Goal: Browse casually: Explore the website without a specific task or goal

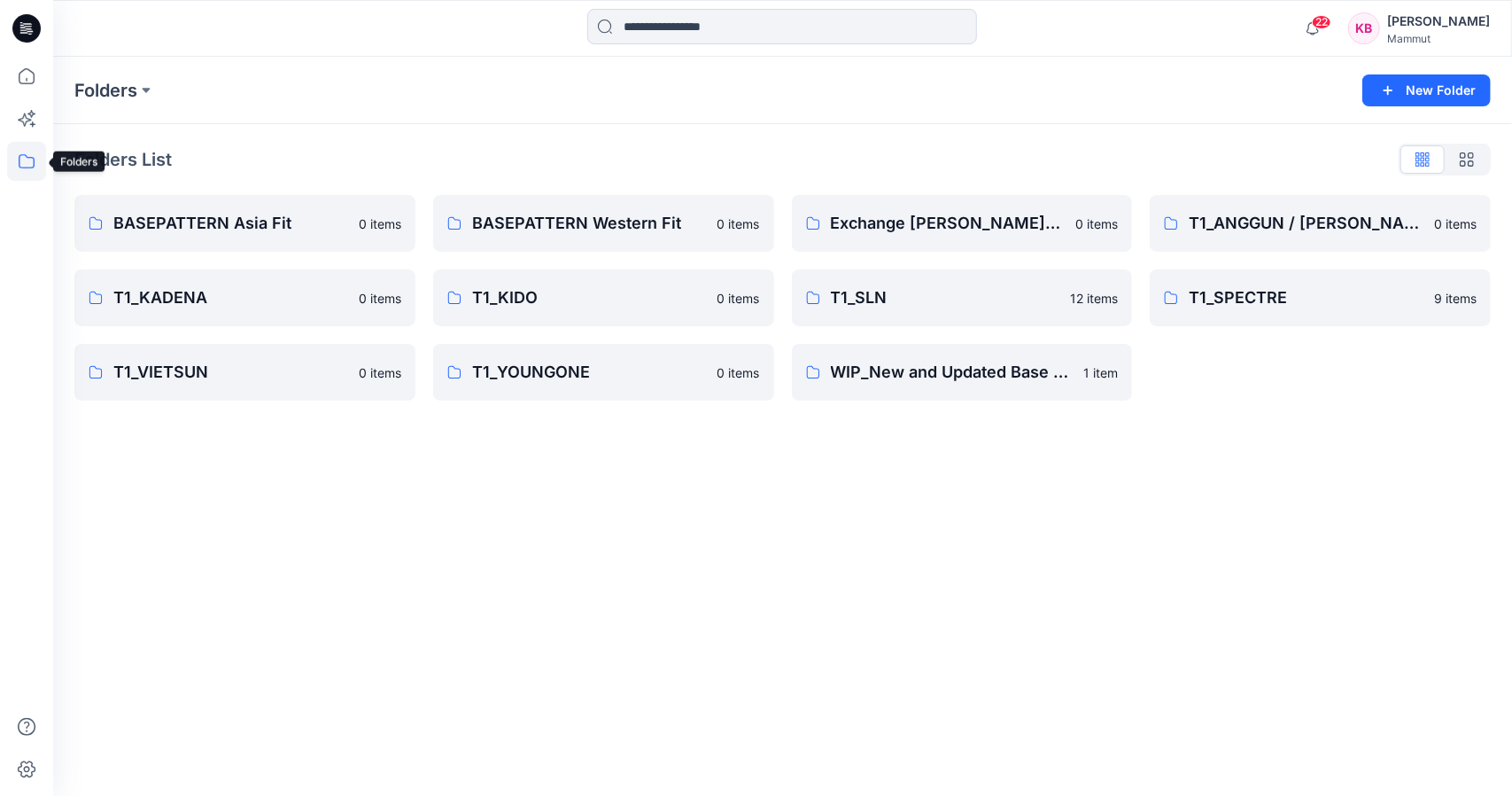
click at [29, 163] on icon at bounding box center [26, 161] width 39 height 39
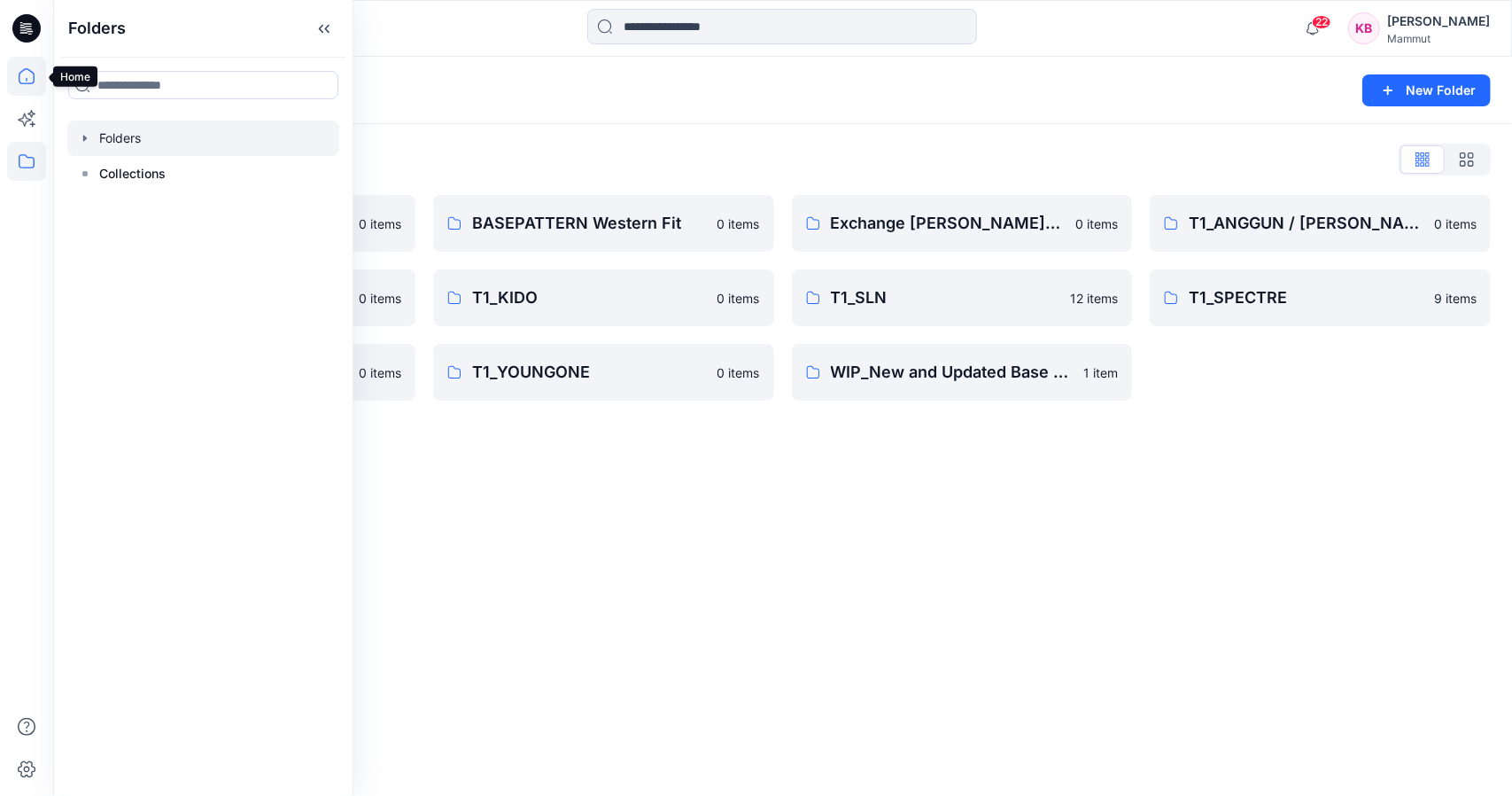
click at [33, 80] on icon at bounding box center [26, 76] width 39 height 39
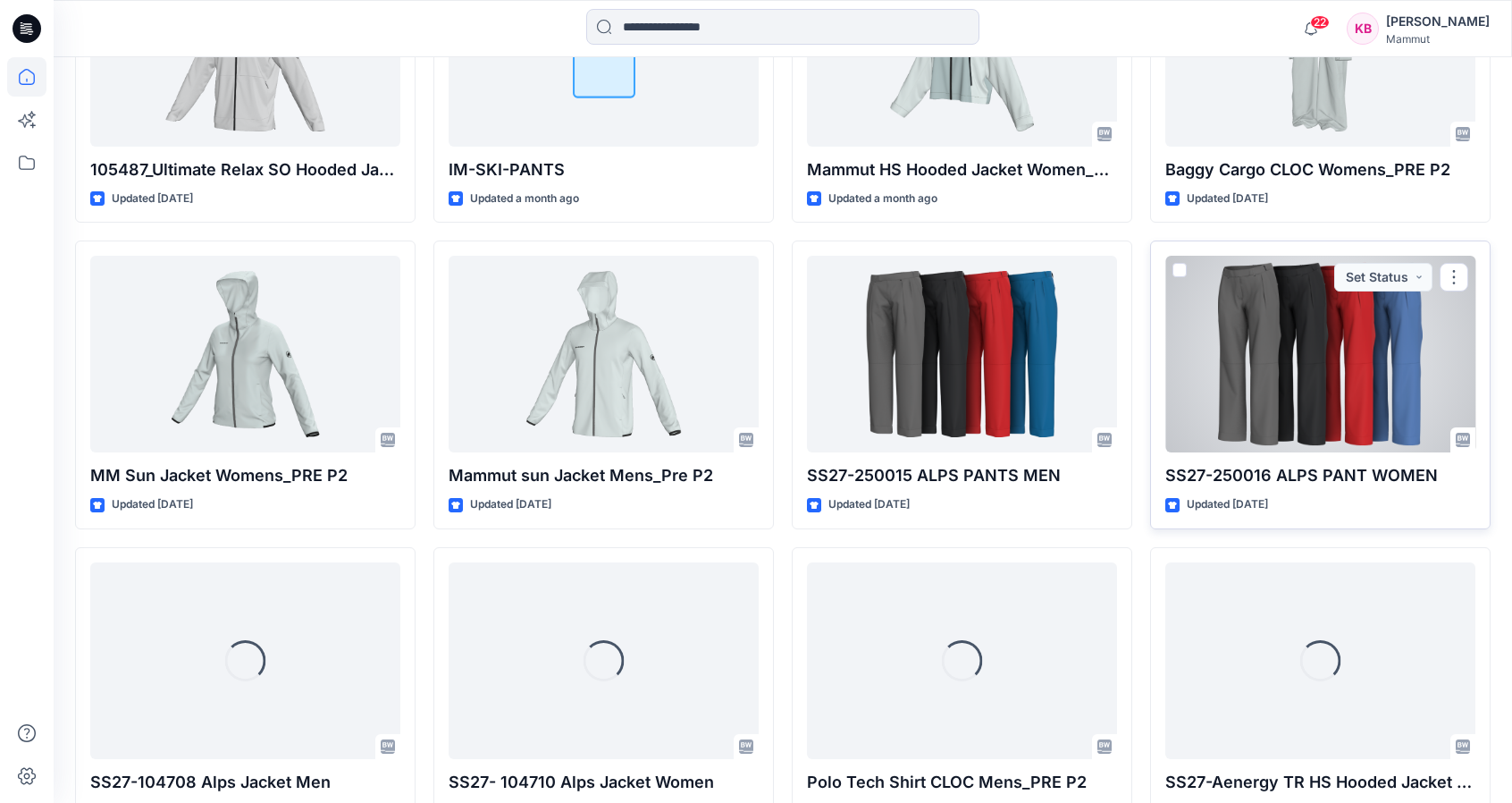
scroll to position [2048, 0]
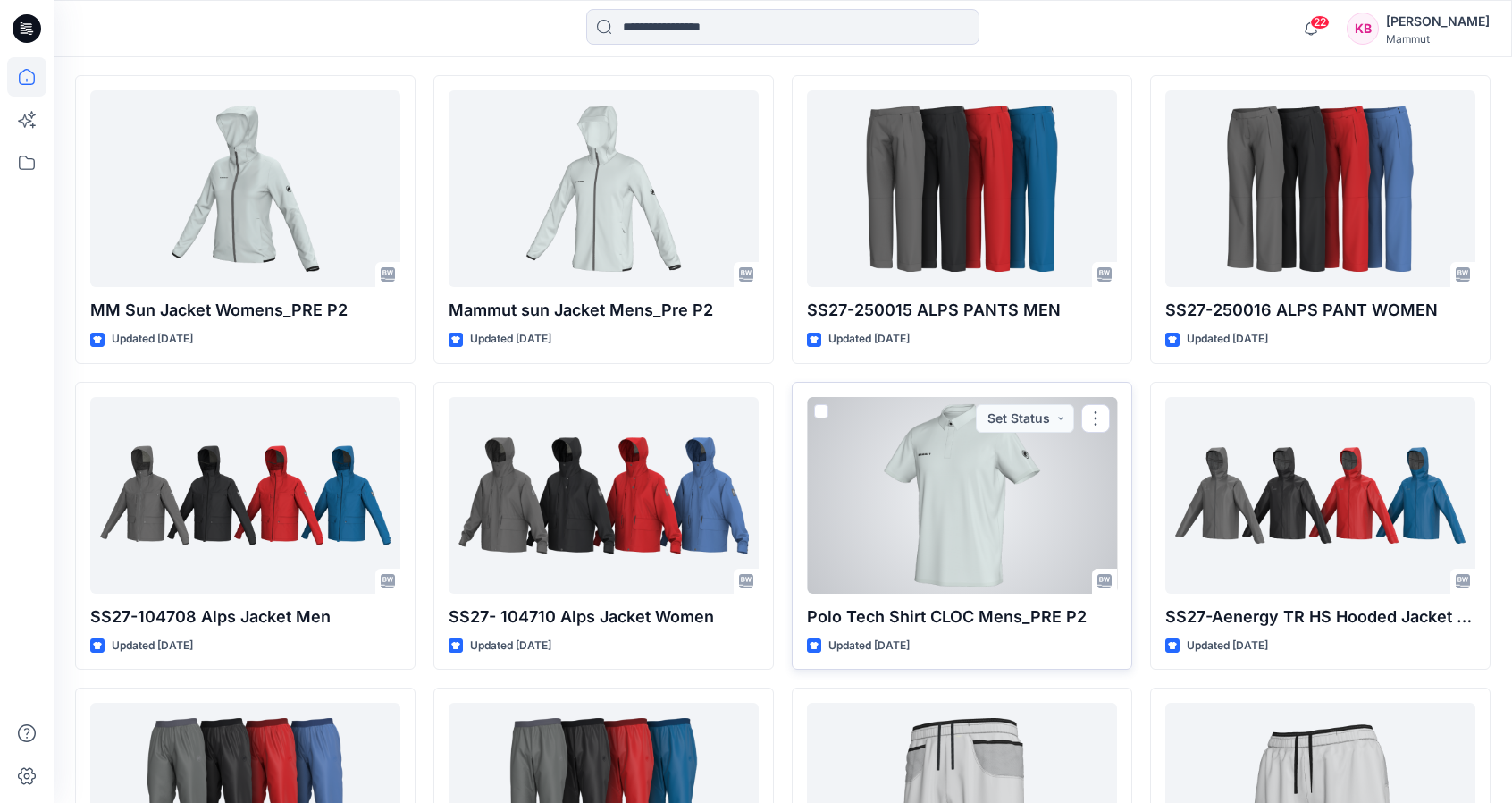
click at [972, 537] on div at bounding box center [962, 495] width 310 height 197
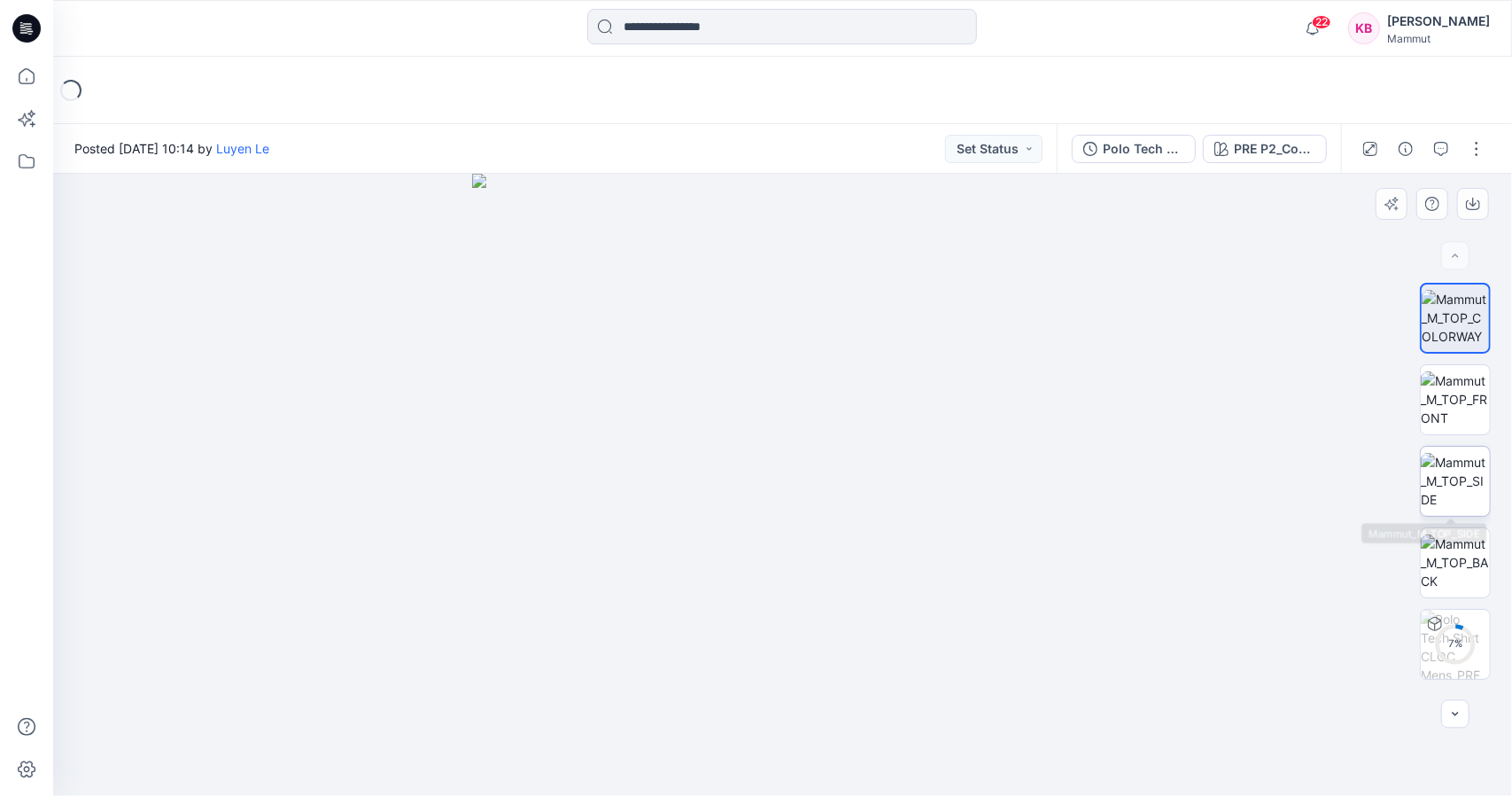
click at [1476, 483] on img at bounding box center [1455, 481] width 69 height 56
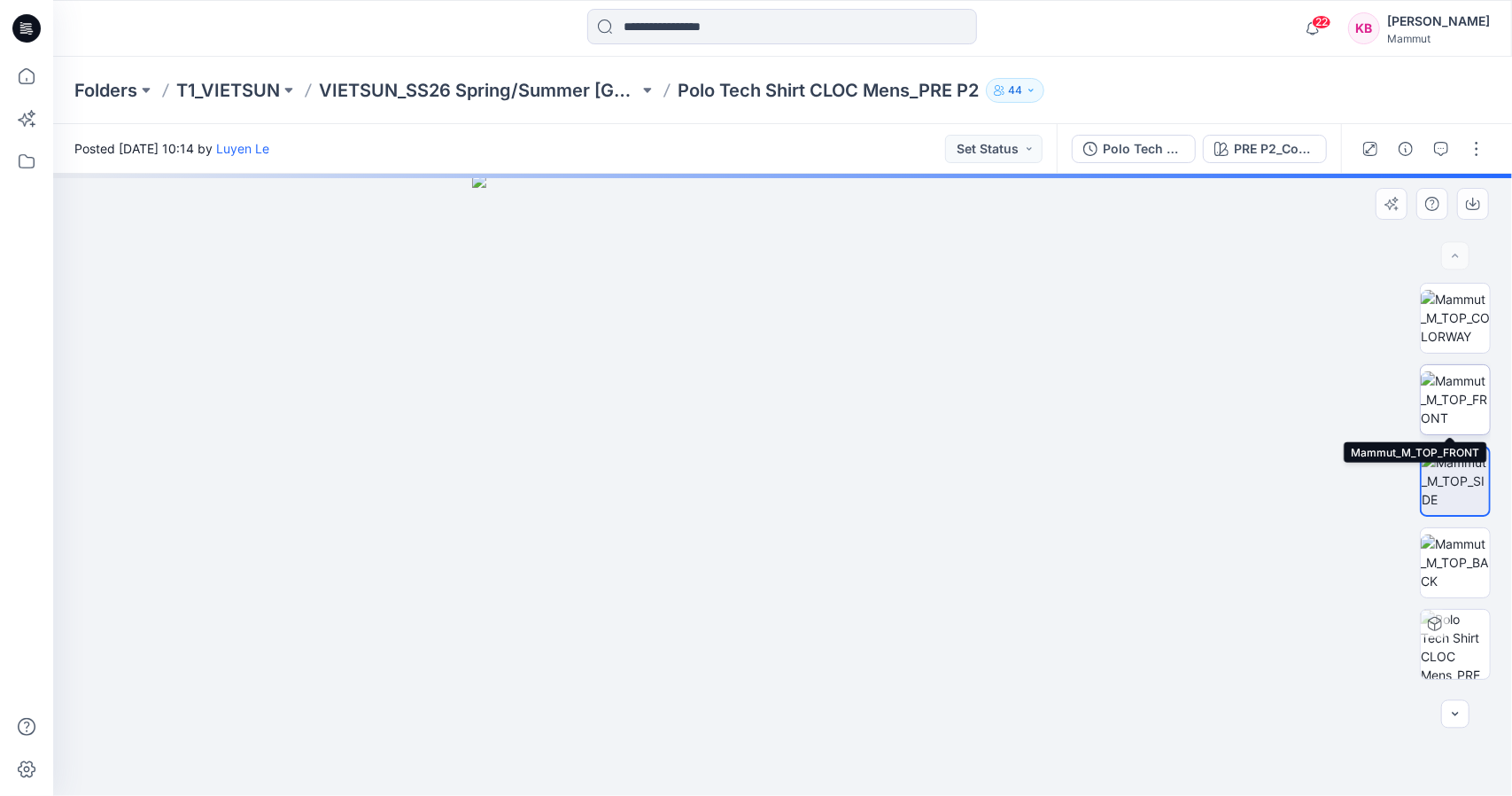
click at [1453, 399] on img at bounding box center [1455, 399] width 69 height 56
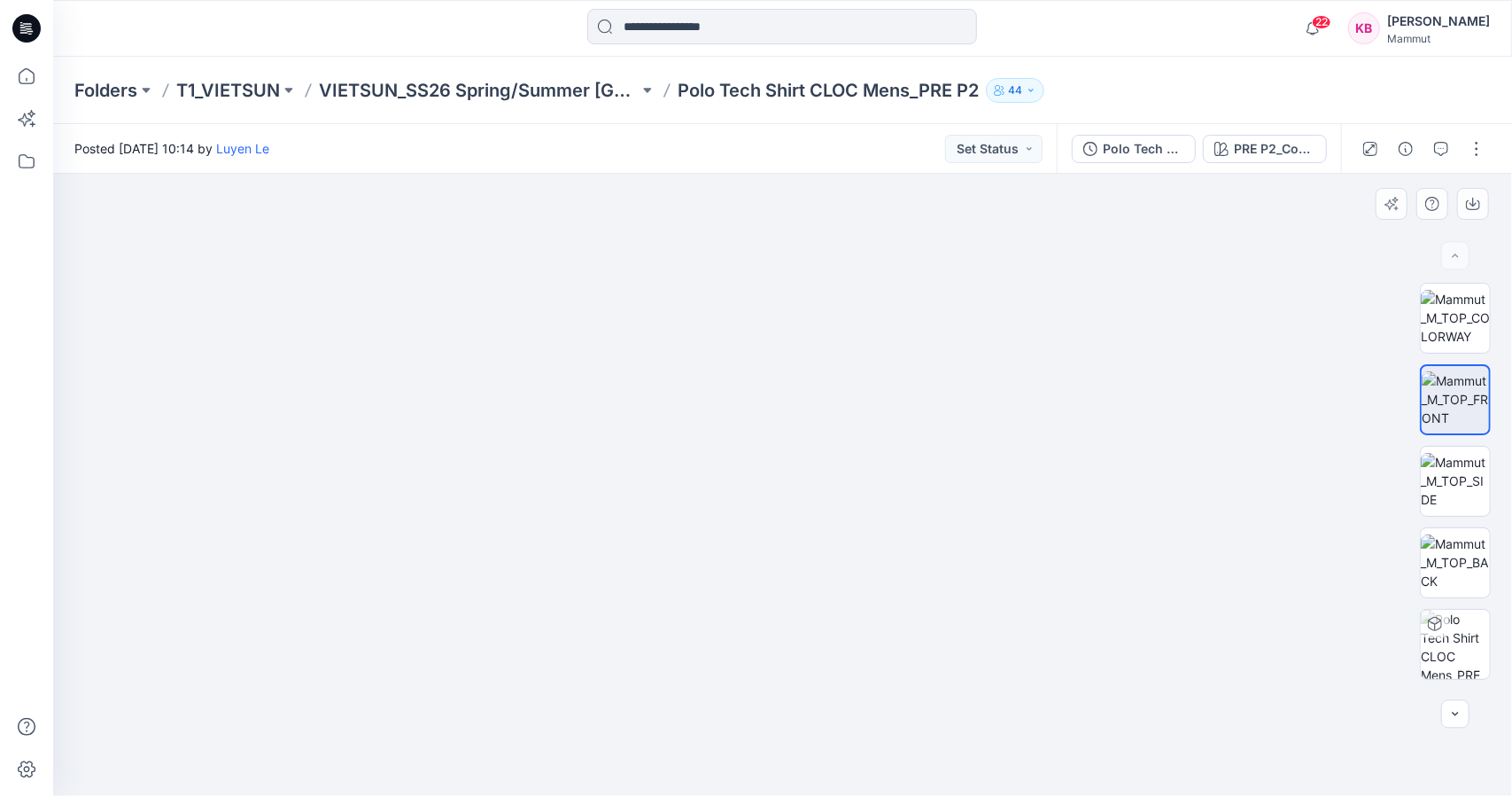
drag, startPoint x: 845, startPoint y: 517, endPoint x: 840, endPoint y: 322, distance: 195.1
click at [1467, 567] on img at bounding box center [1455, 562] width 69 height 56
drag, startPoint x: 805, startPoint y: 541, endPoint x: 884, endPoint y: 536, distance: 79.2
click at [884, 536] on img at bounding box center [782, 340] width 1199 height 913
click at [1461, 506] on img at bounding box center [1455, 481] width 69 height 56
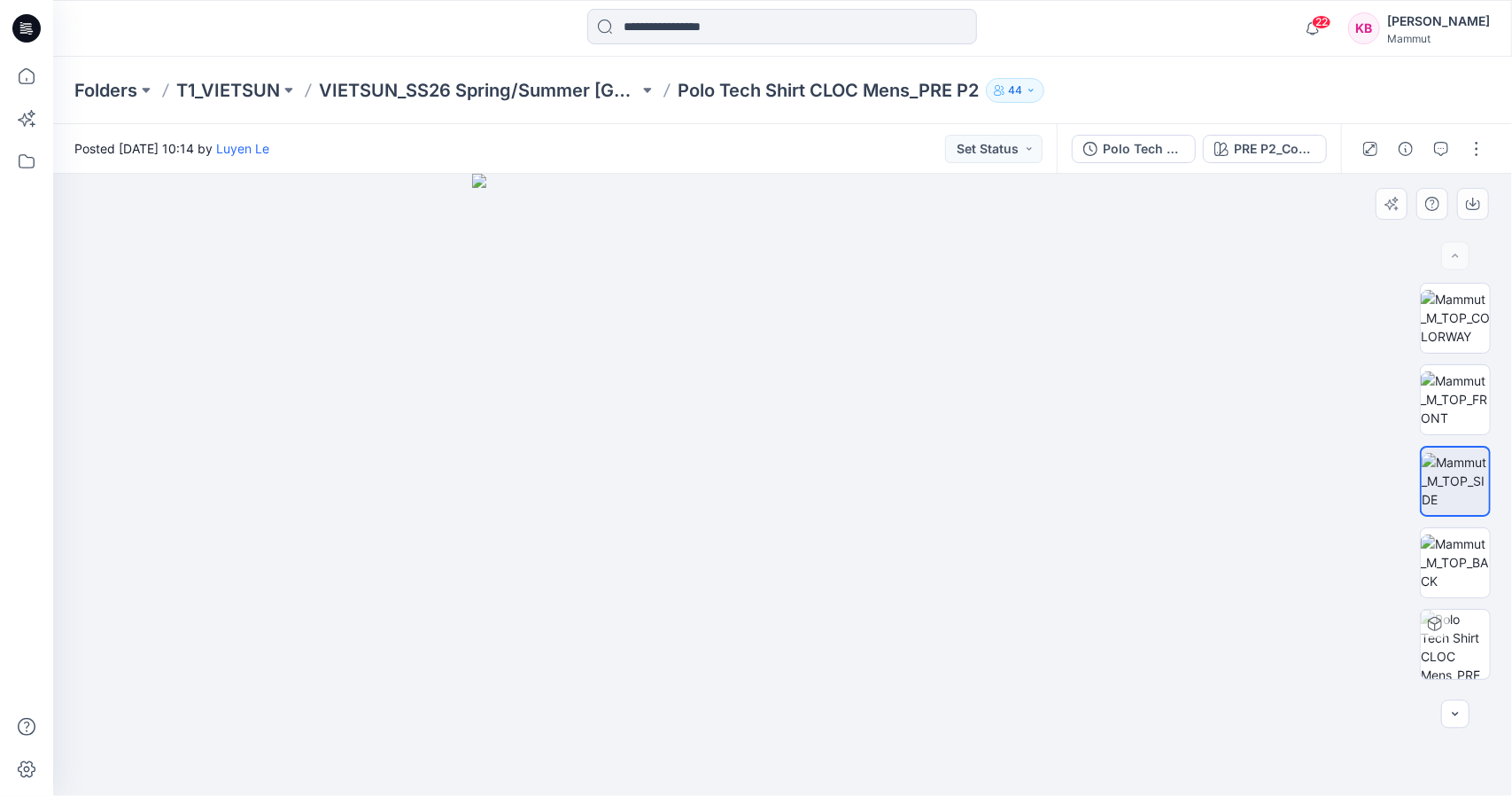
drag, startPoint x: 776, startPoint y: 444, endPoint x: 874, endPoint y: 453, distance: 98.4
click at [874, 453] on img at bounding box center [783, 484] width 621 height 622
drag, startPoint x: 764, startPoint y: 392, endPoint x: 850, endPoint y: 407, distance: 87.3
click at [850, 407] on img at bounding box center [783, 484] width 621 height 622
click at [1424, 550] on img at bounding box center [1455, 562] width 69 height 56
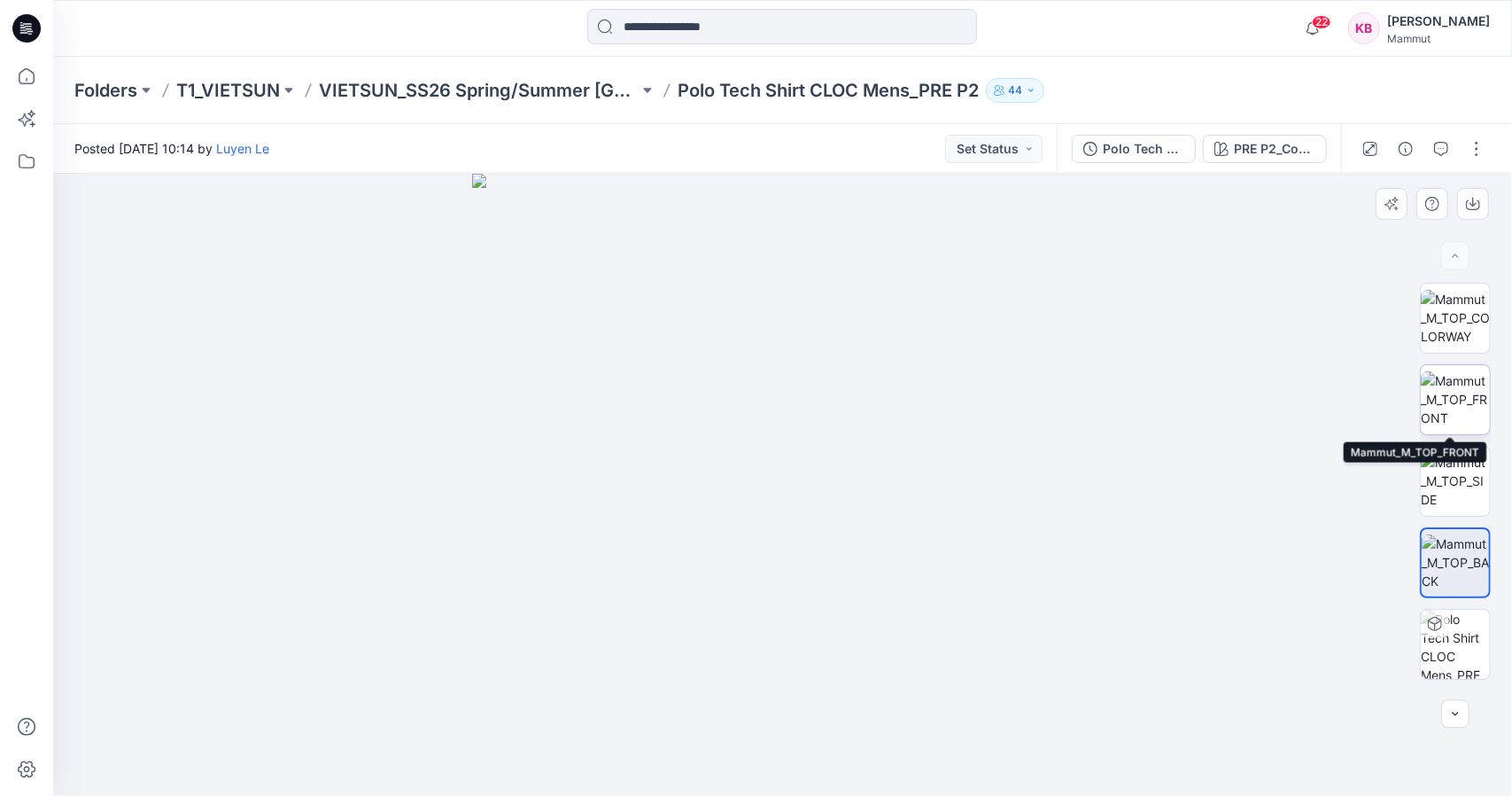
click at [1461, 398] on img at bounding box center [1455, 399] width 69 height 56
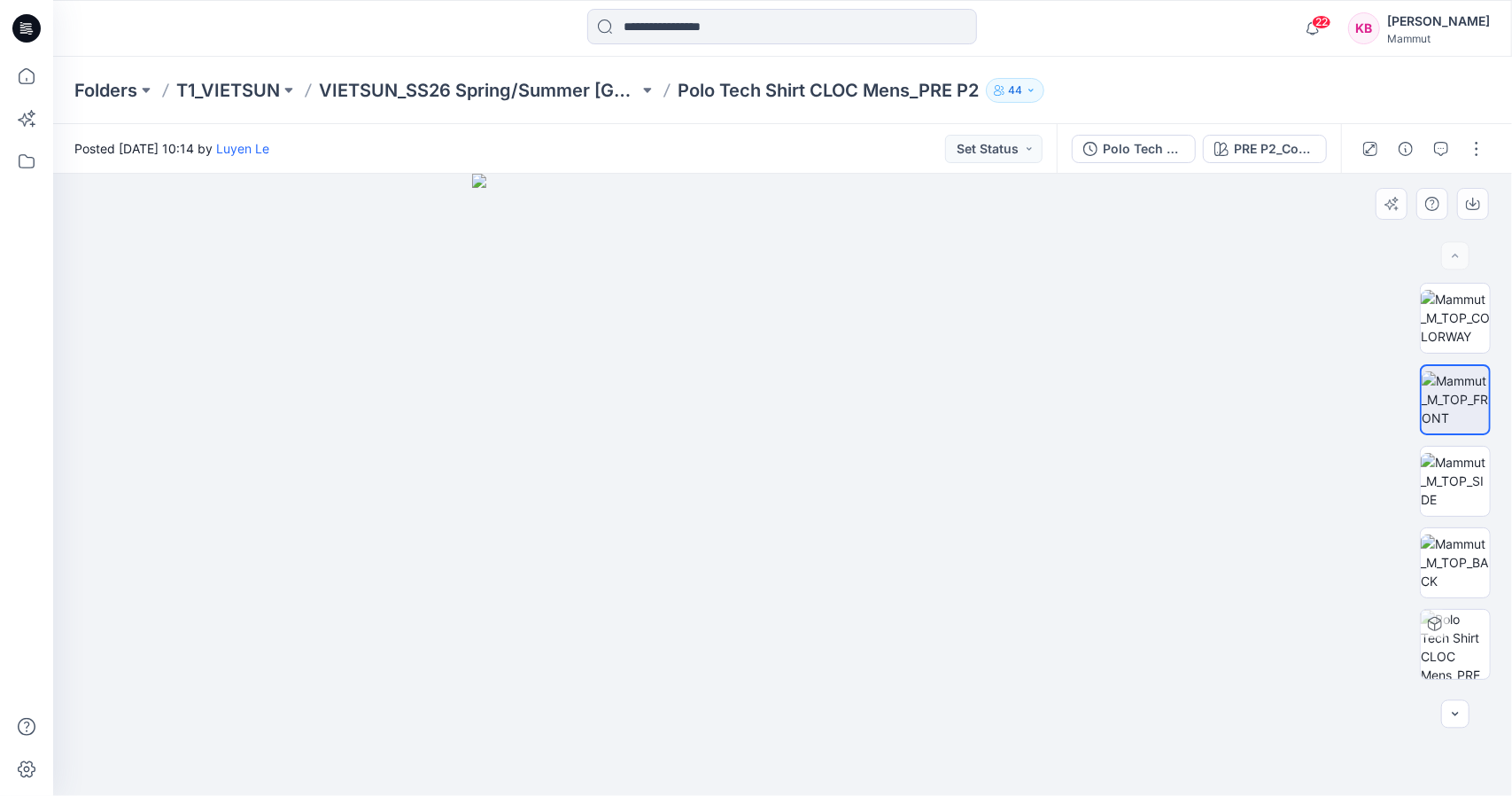
click at [751, 417] on img at bounding box center [783, 484] width 621 height 622
drag, startPoint x: 826, startPoint y: 351, endPoint x: 818, endPoint y: 391, distance: 40.8
